Goal: Communication & Community: Answer question/provide support

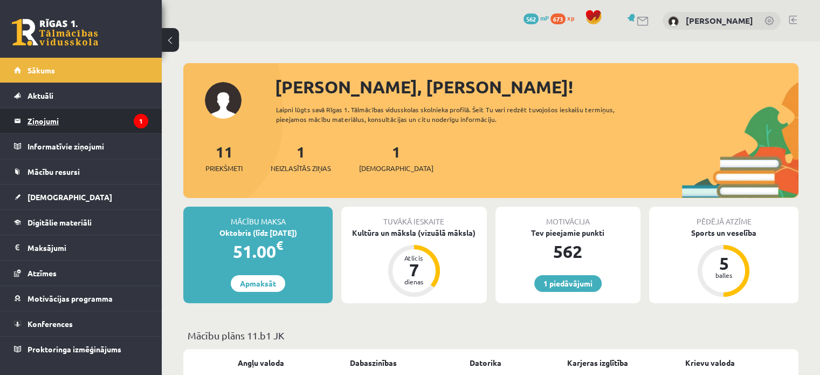
click at [50, 124] on legend "Ziņojumi 1" at bounding box center [87, 120] width 121 height 25
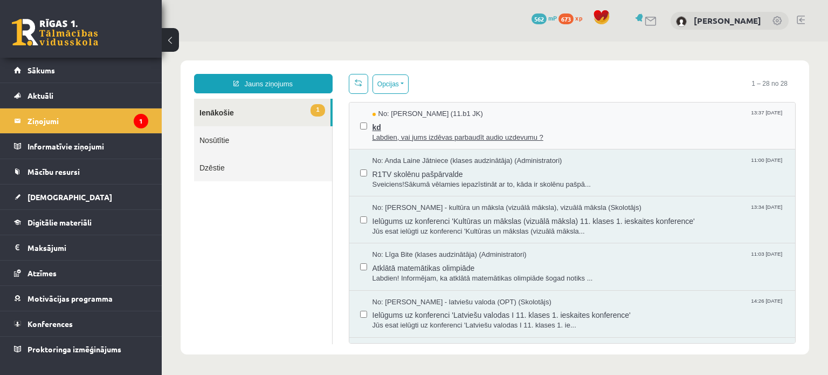
click at [444, 123] on span "kd" at bounding box center [578, 125] width 412 height 13
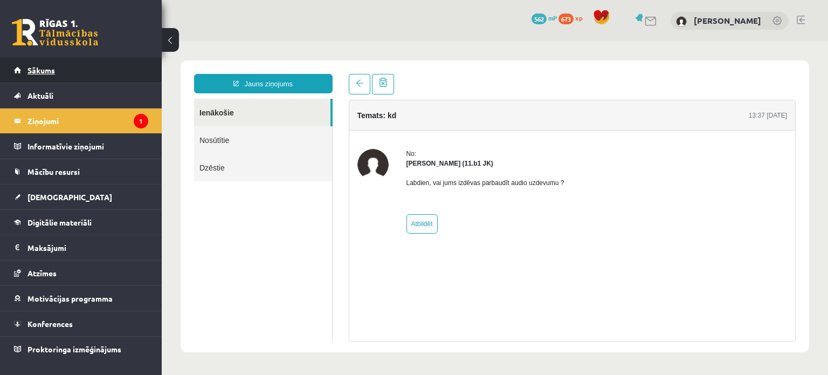
click at [79, 70] on link "Sākums" at bounding box center [81, 70] width 134 height 25
